Goal: Transaction & Acquisition: Purchase product/service

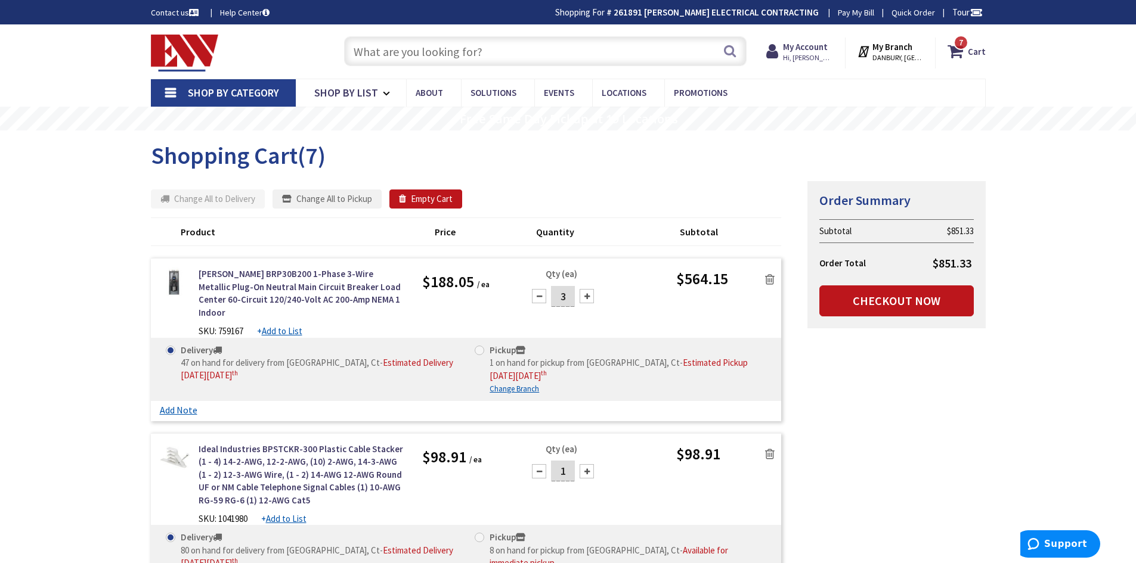
click at [497, 52] on input "text" at bounding box center [545, 51] width 402 height 30
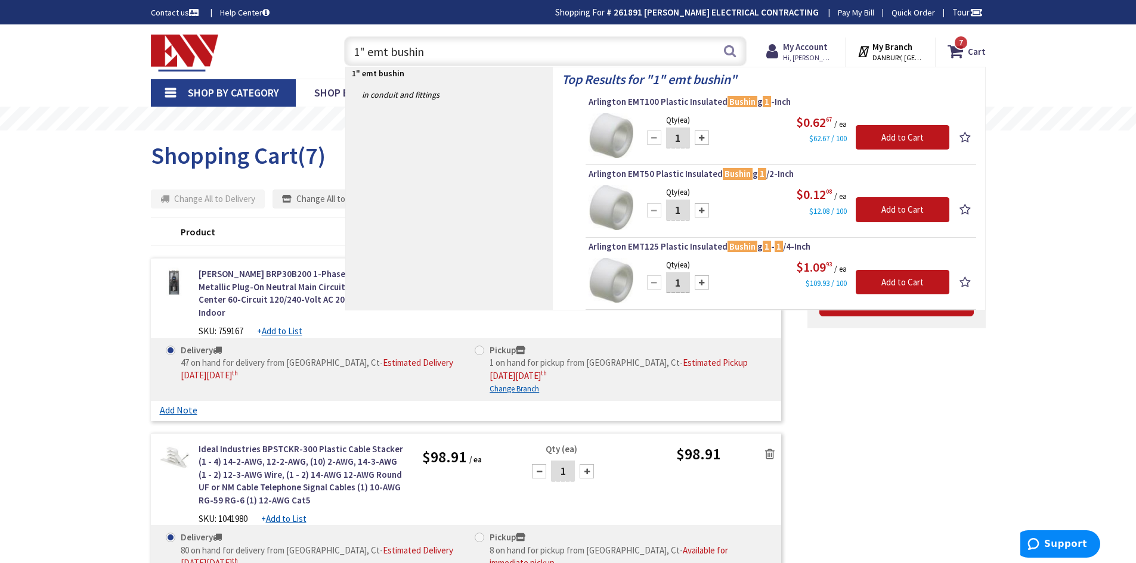
type input "1" emt bushin"
drag, startPoint x: 686, startPoint y: 138, endPoint x: 673, endPoint y: 137, distance: 13.2
click at [673, 137] on input "1" at bounding box center [678, 138] width 24 height 21
type input "6"
click at [900, 133] on input "Add to Cart" at bounding box center [903, 137] width 94 height 25
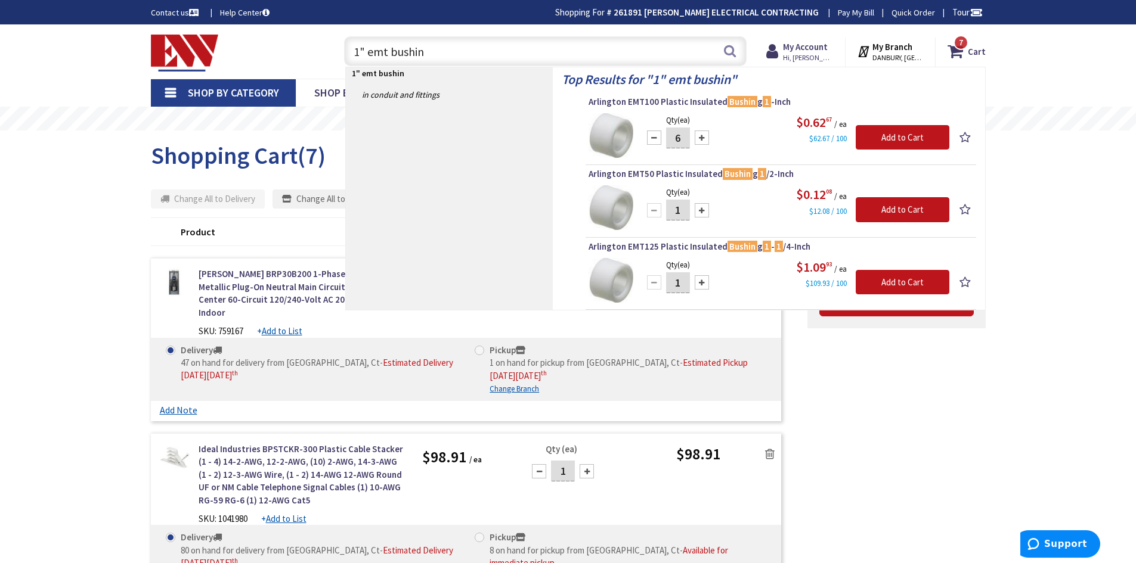
drag, startPoint x: 685, startPoint y: 213, endPoint x: 673, endPoint y: 213, distance: 12.5
click at [673, 213] on input "1" at bounding box center [678, 210] width 24 height 21
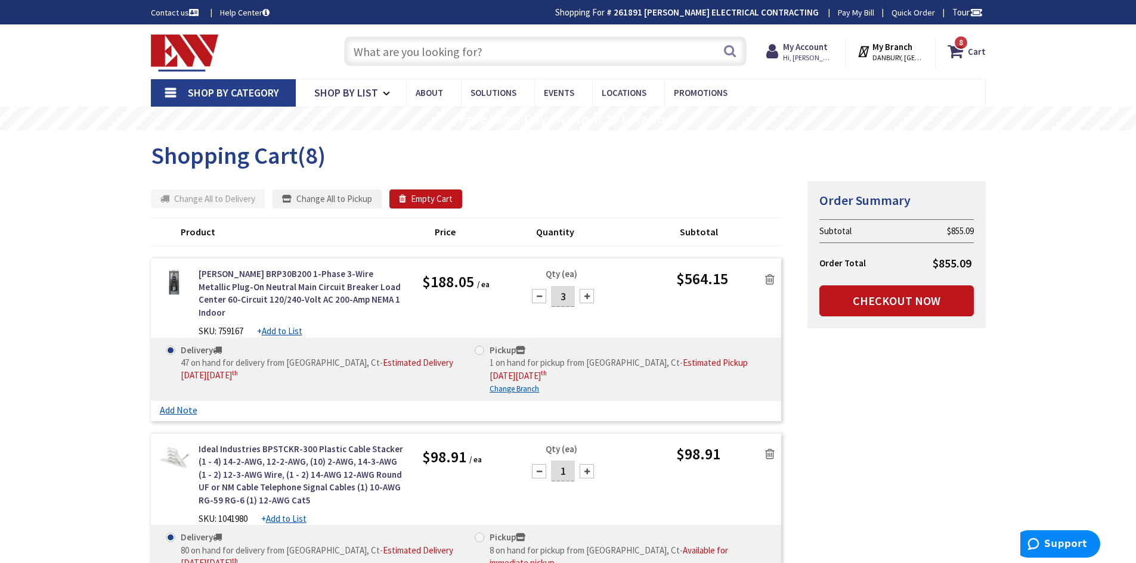
click at [522, 52] on input "text" at bounding box center [545, 51] width 402 height 30
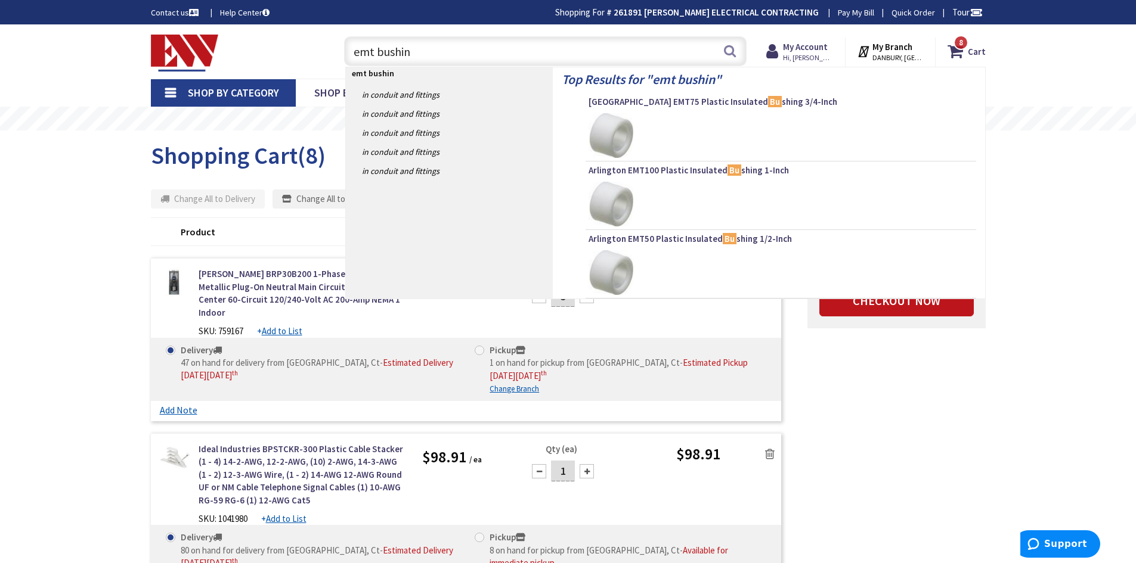
type input "emt bushing"
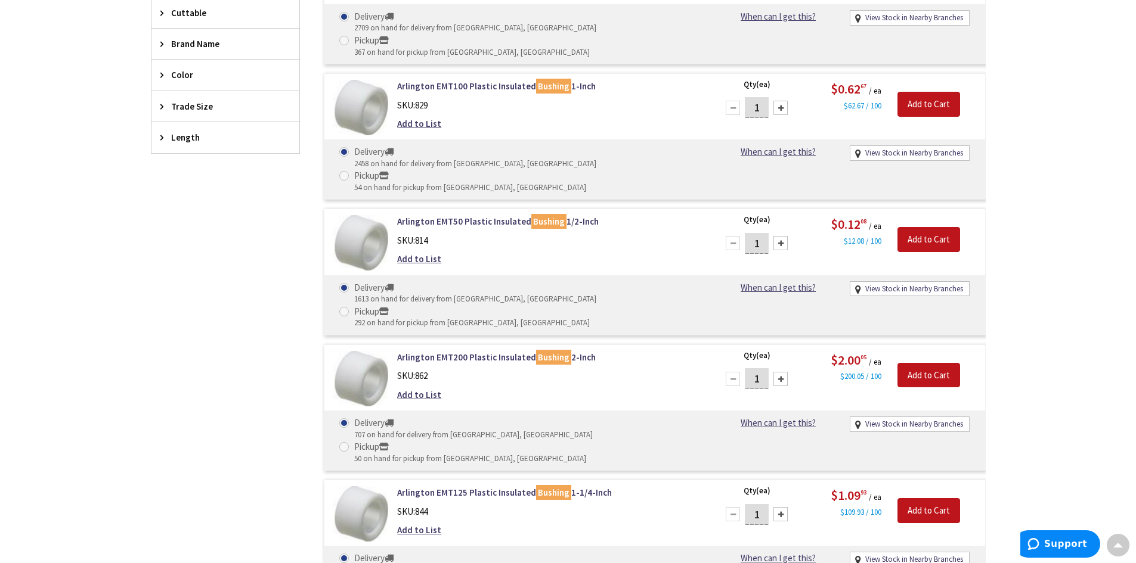
scroll to position [417, 0]
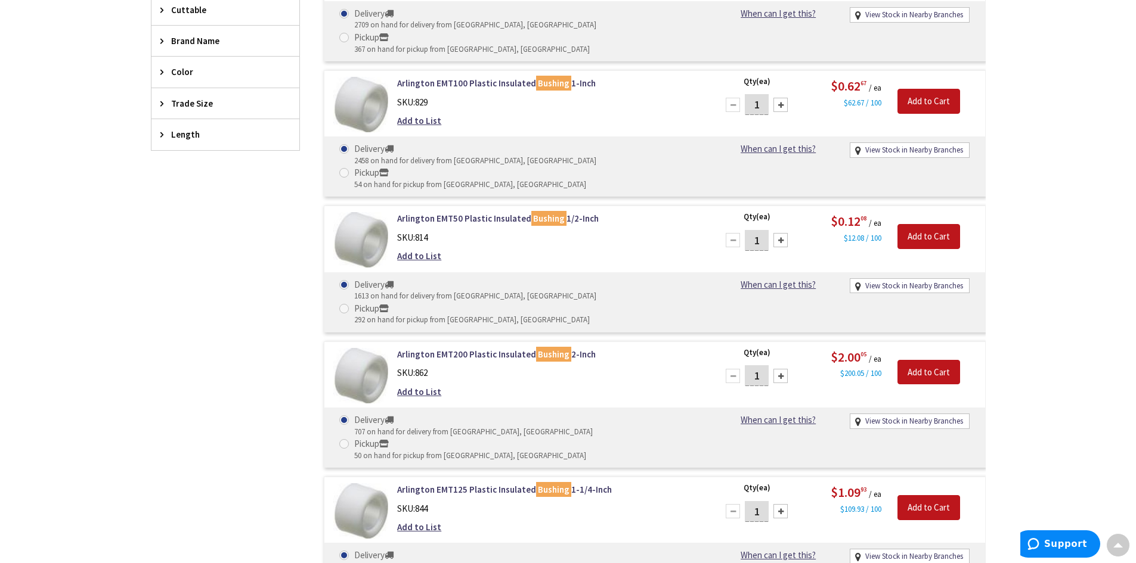
click at [780, 233] on div at bounding box center [780, 240] width 14 height 14
type input "4"
click at [922, 224] on input "Add to Cart" at bounding box center [928, 236] width 63 height 25
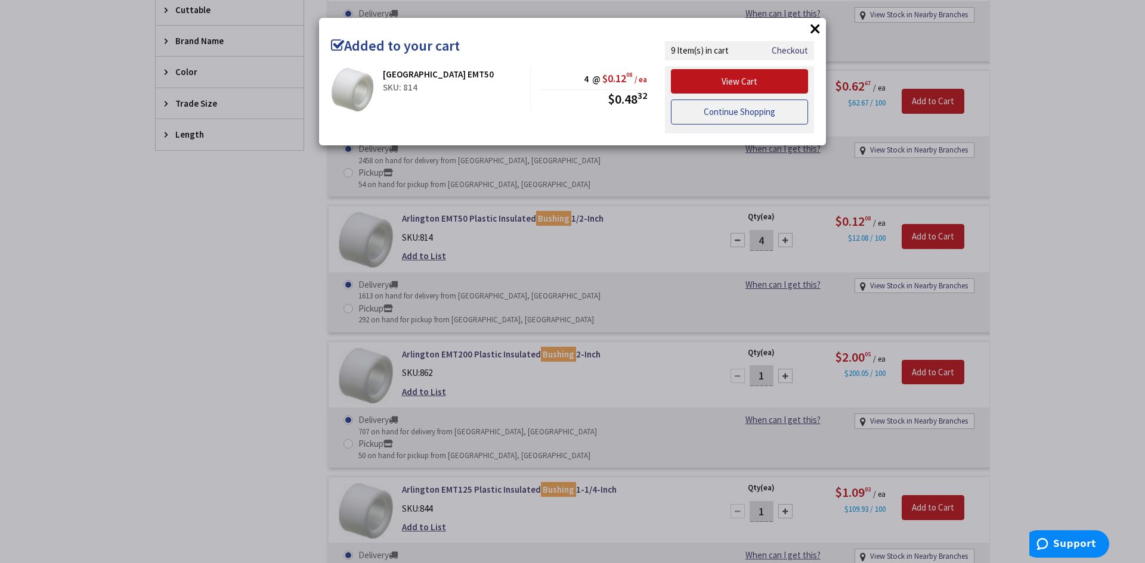
click at [714, 111] on link "Continue Shopping" at bounding box center [739, 112] width 137 height 25
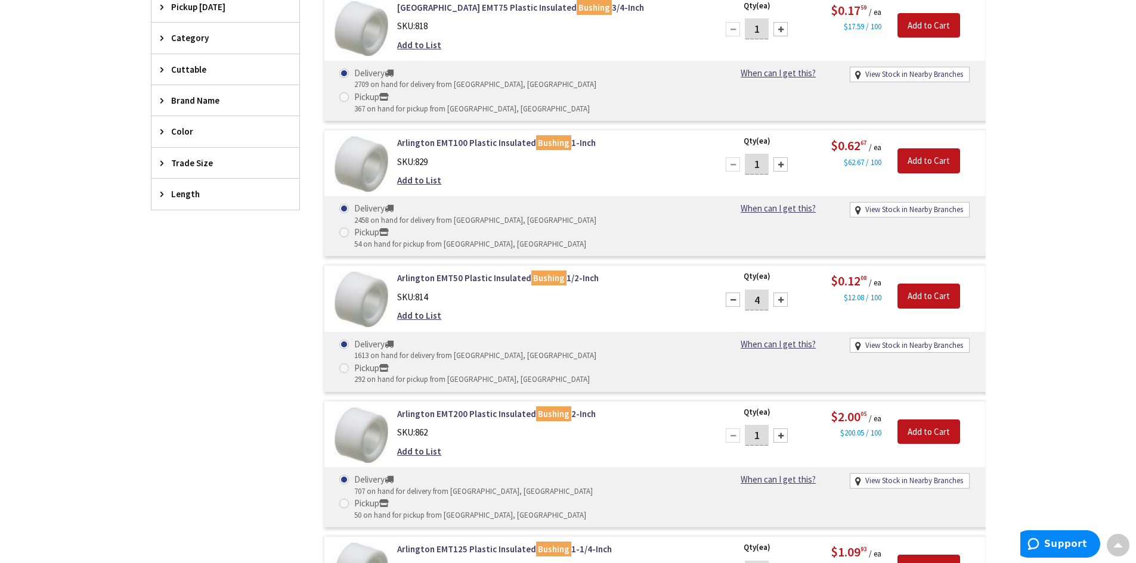
scroll to position [0, 0]
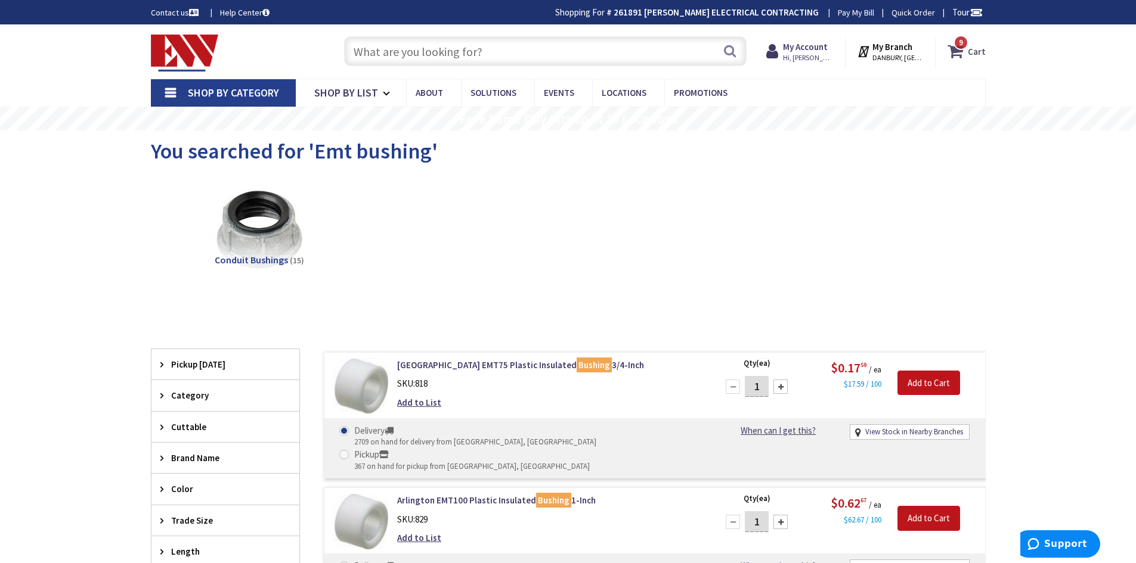
click at [961, 57] on icon at bounding box center [957, 51] width 20 height 21
